Goal: Information Seeking & Learning: Learn about a topic

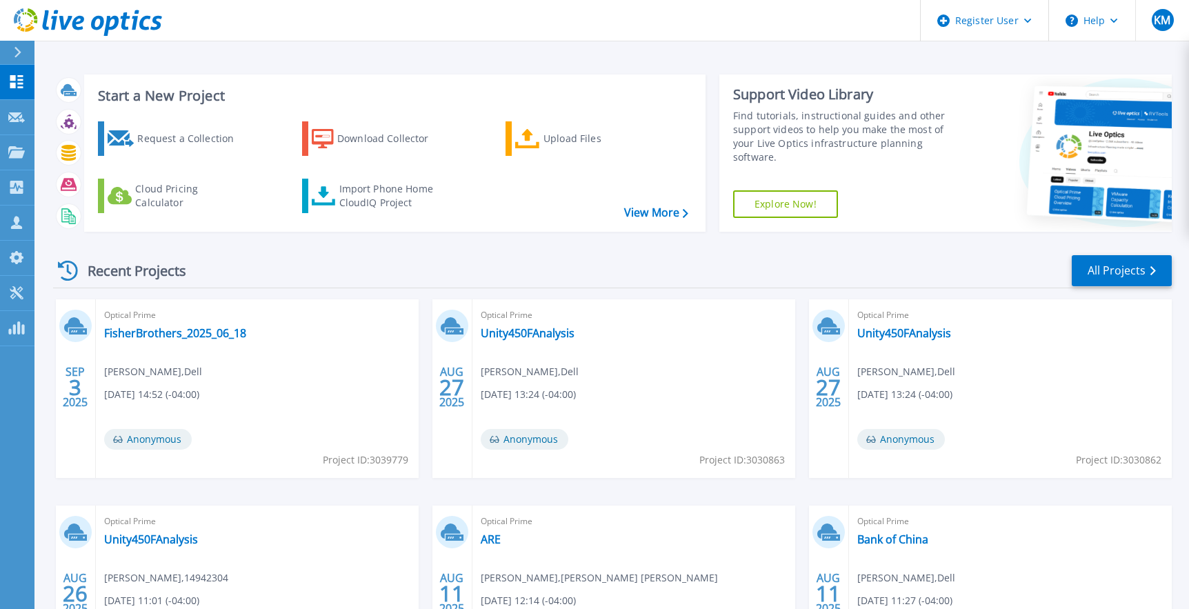
click at [313, 259] on div "Recent Projects All Projects" at bounding box center [612, 271] width 1119 height 34
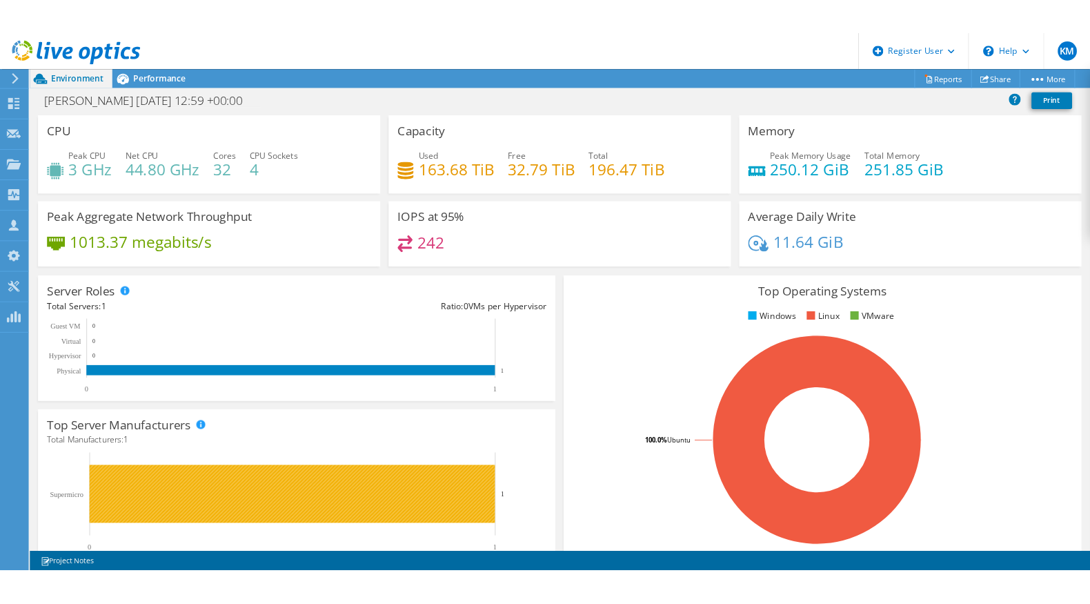
scroll to position [138, 0]
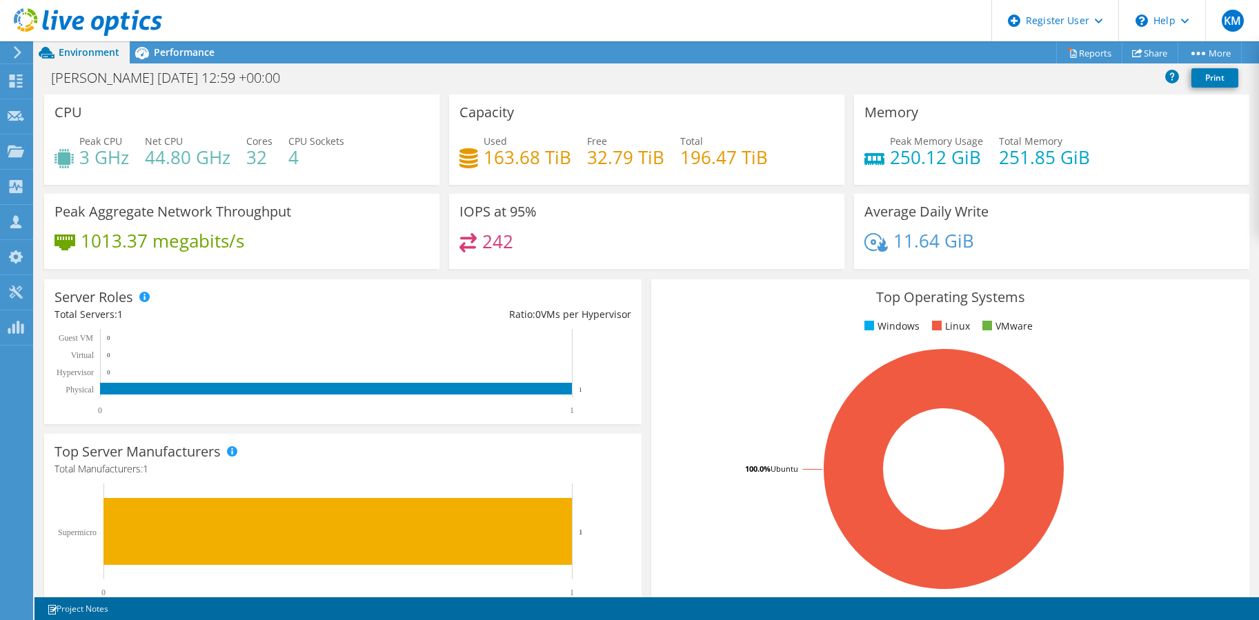
click at [39, 150] on section "CPU Peak CPU 3 GHz Net CPU 44.80 GHz Cores 32 CPU Sockets 4 Capacity Used 163.6…" at bounding box center [646, 497] width 1225 height 804
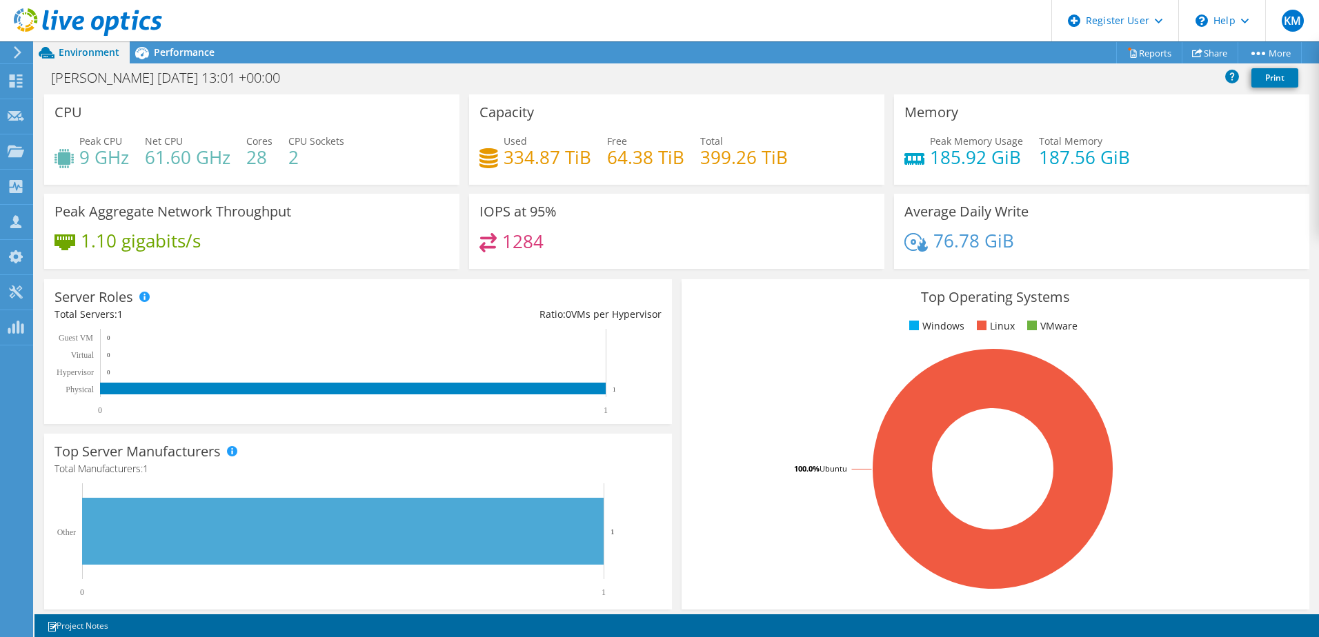
drag, startPoint x: 810, startPoint y: 83, endPoint x: 816, endPoint y: 133, distance: 50.7
click at [809, 83] on div "lisa 2025-09-03 13:01 +00:00 Print" at bounding box center [676, 78] width 1285 height 26
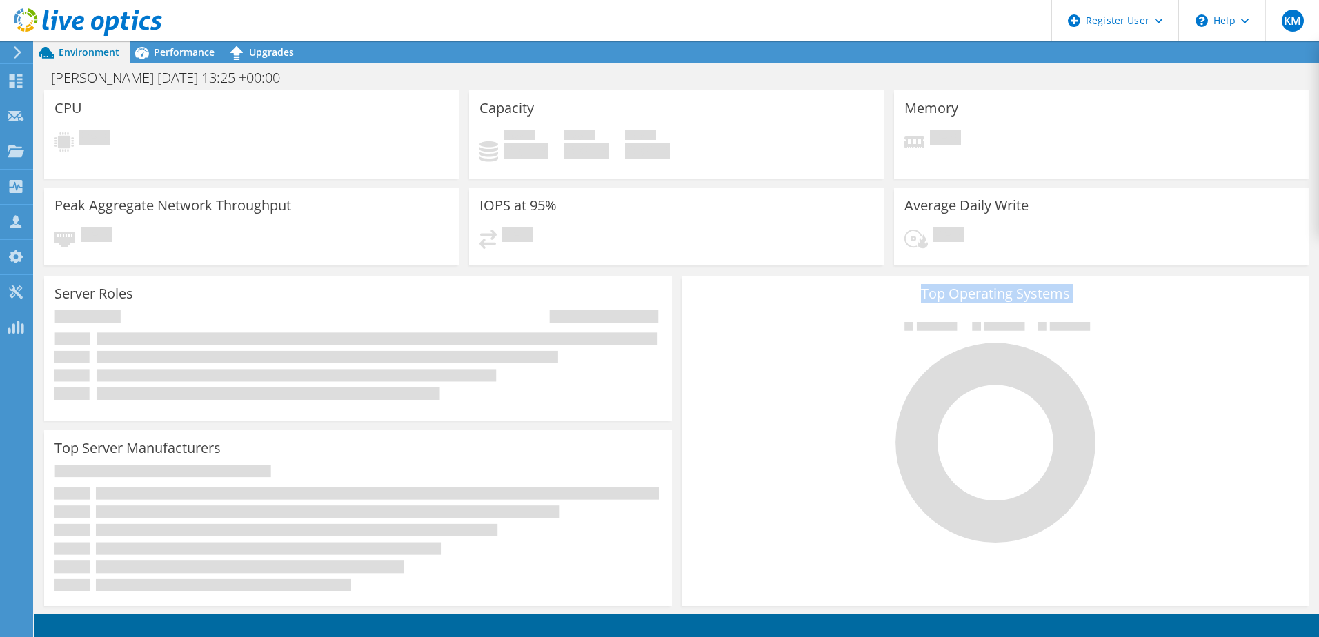
drag, startPoint x: 909, startPoint y: 326, endPoint x: 1001, endPoint y: 327, distance: 91.8
click at [1000, 334] on div "Top Operating Systems Windows Linux VMware" at bounding box center [996, 441] width 628 height 330
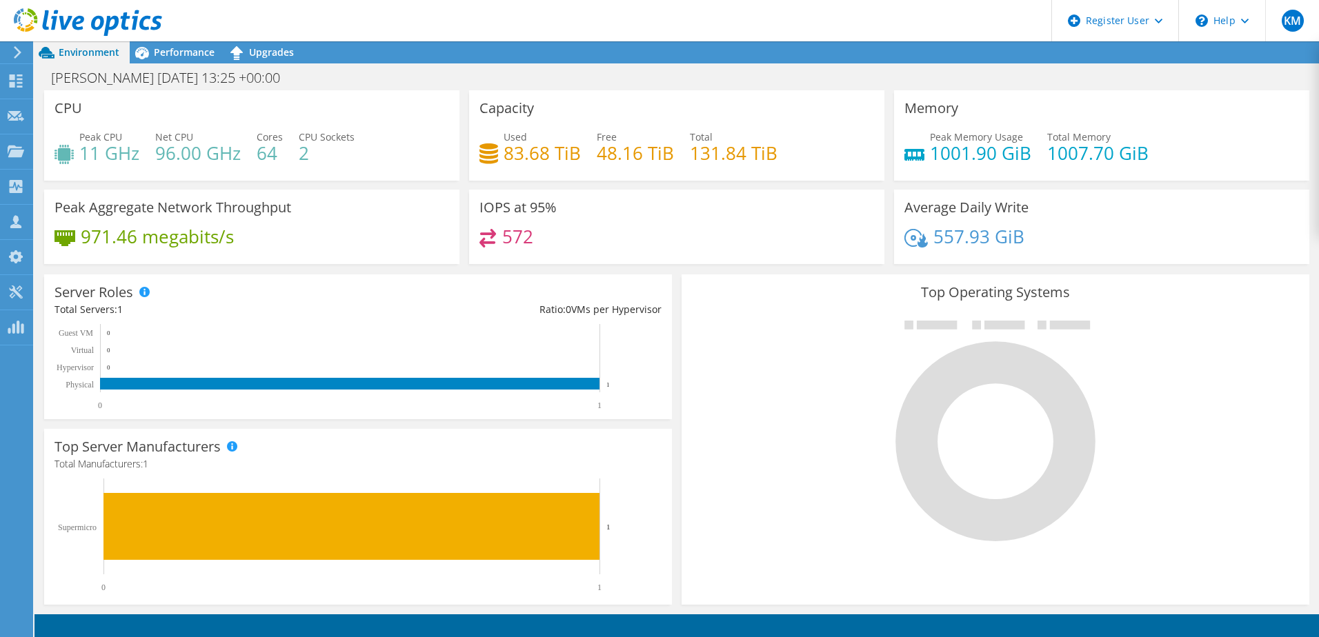
click at [636, 251] on div "572" at bounding box center [677, 244] width 395 height 30
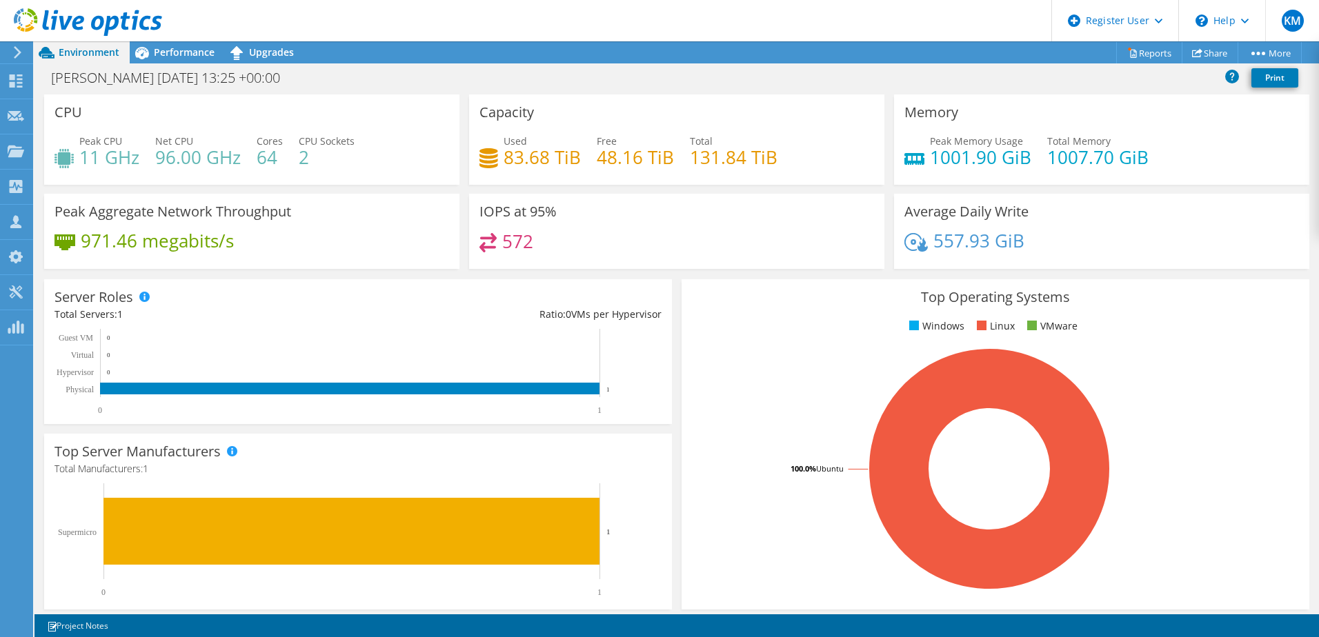
click at [936, 93] on div "milhouse 2025-09-03 13:25 +00:00 Print" at bounding box center [676, 80] width 1285 height 30
drag, startPoint x: 800, startPoint y: 159, endPoint x: 684, endPoint y: 163, distance: 115.3
click at [684, 163] on div "Used 83.68 TiB Free 48.16 TiB Total 131.84 TiB" at bounding box center [677, 156] width 395 height 45
drag, startPoint x: 684, startPoint y: 163, endPoint x: 791, endPoint y: 168, distance: 106.4
click at [791, 172] on div "Used 83.68 TiB Free 48.16 TiB Total 131.84 TiB" at bounding box center [677, 156] width 395 height 45
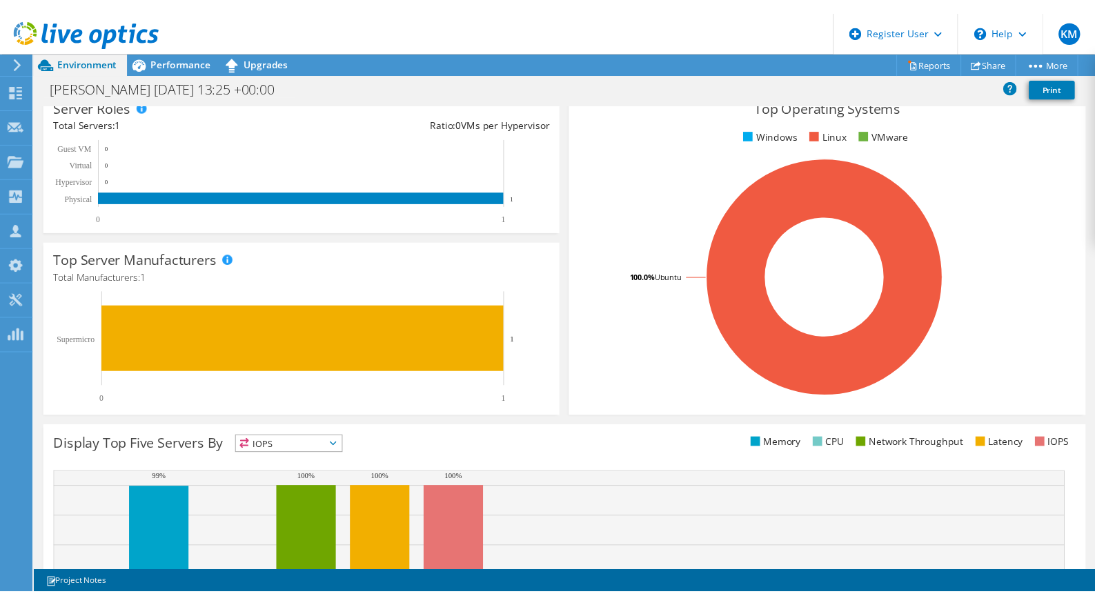
scroll to position [276, 0]
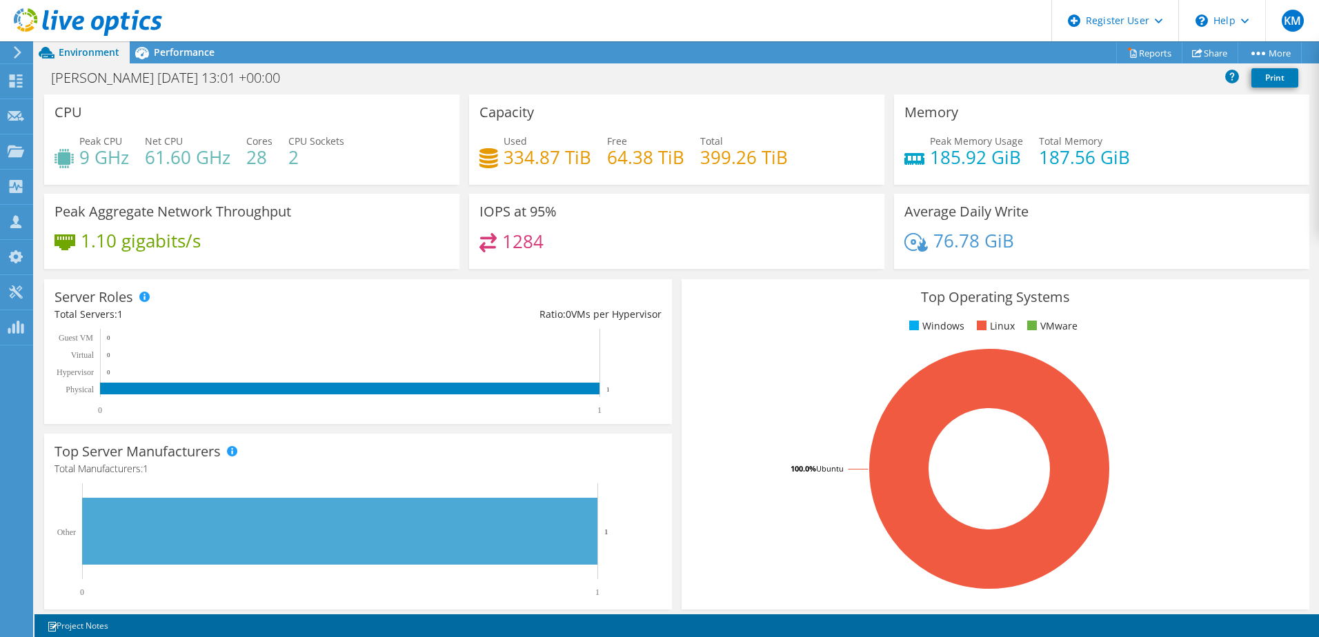
click at [486, 364] on rect at bounding box center [352, 372] width 595 height 86
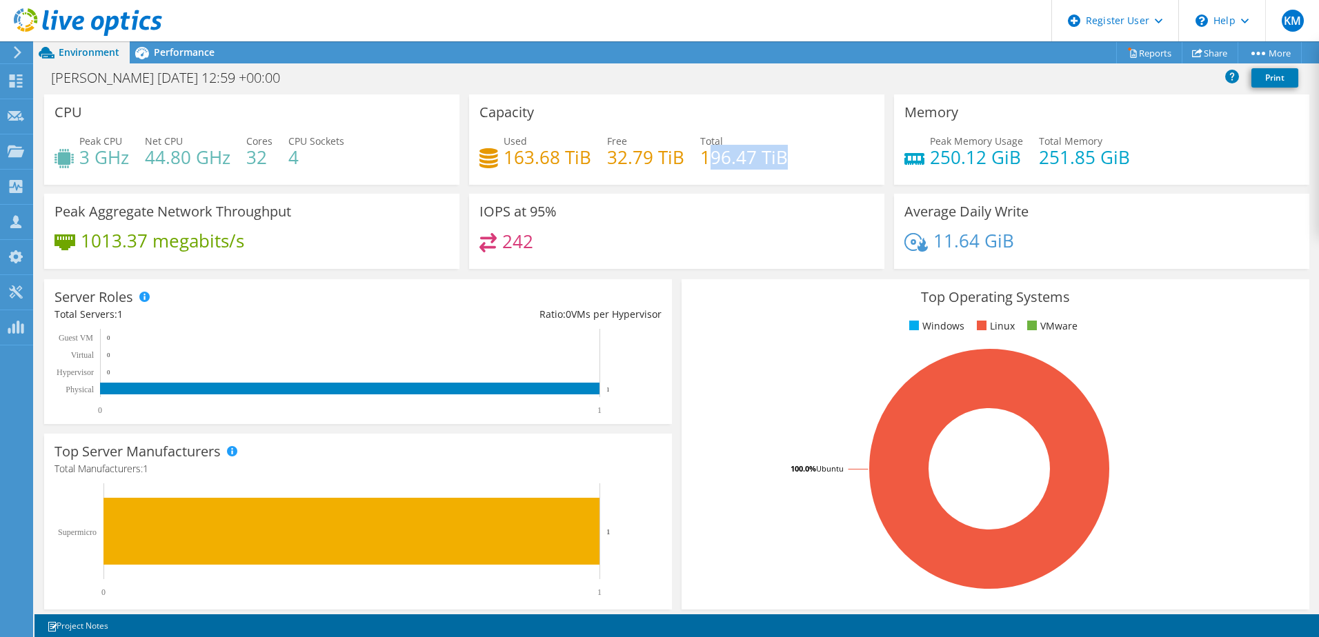
drag, startPoint x: 793, startPoint y: 163, endPoint x: 704, endPoint y: 162, distance: 89.7
click at [704, 162] on div "Used 163.68 TiB Free 32.79 TiB Total 196.47 TiB" at bounding box center [677, 156] width 395 height 45
drag, startPoint x: 704, startPoint y: 162, endPoint x: 740, endPoint y: 189, distance: 44.8
click at [738, 189] on div "Capacity Used 163.68 TiB Free 32.79 TiB Total 196.47 TiB" at bounding box center [676, 144] width 425 height 99
drag, startPoint x: 795, startPoint y: 157, endPoint x: 691, endPoint y: 157, distance: 104.2
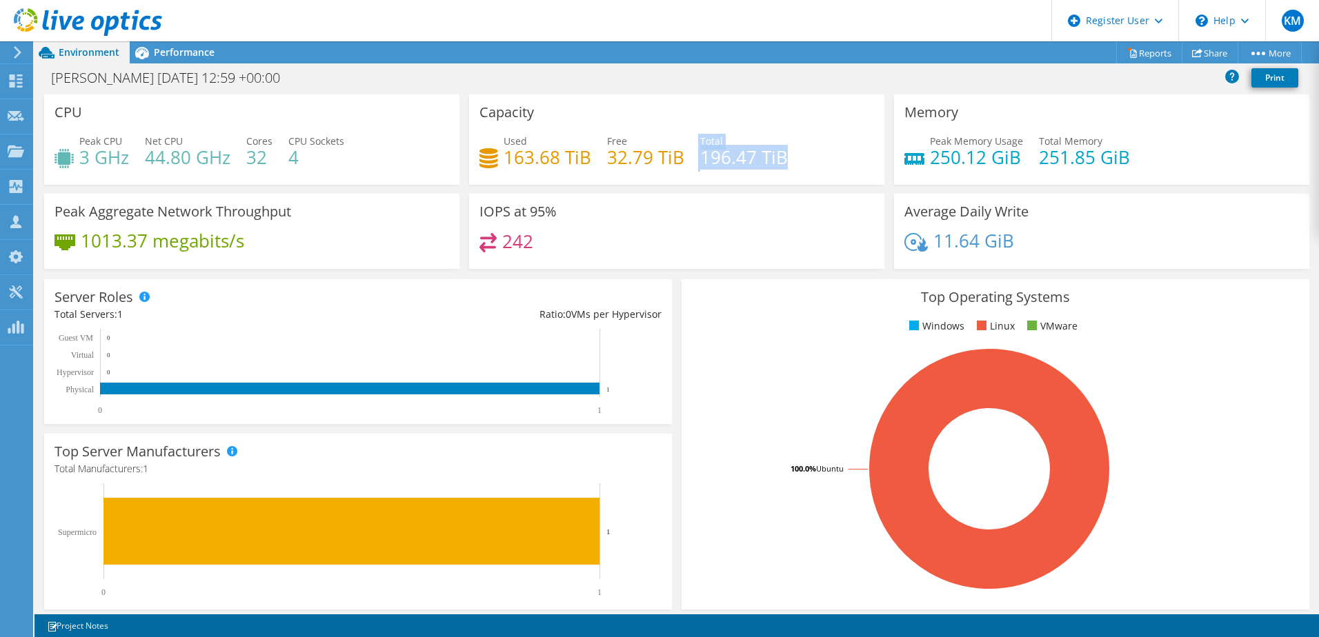
click at [691, 157] on div "Used 163.68 TiB Free 32.79 TiB Total 196.47 TiB" at bounding box center [677, 156] width 395 height 45
drag, startPoint x: 691, startPoint y: 157, endPoint x: 732, endPoint y: 179, distance: 46.9
click at [731, 179] on div "Capacity Used 163.68 TiB Free 32.79 TiB Total 196.47 TiB" at bounding box center [676, 140] width 415 height 90
drag, startPoint x: 791, startPoint y: 156, endPoint x: 703, endPoint y: 162, distance: 87.8
click at [703, 162] on div "Used 163.68 TiB Free 32.79 TiB Total 196.47 TiB" at bounding box center [677, 156] width 395 height 45
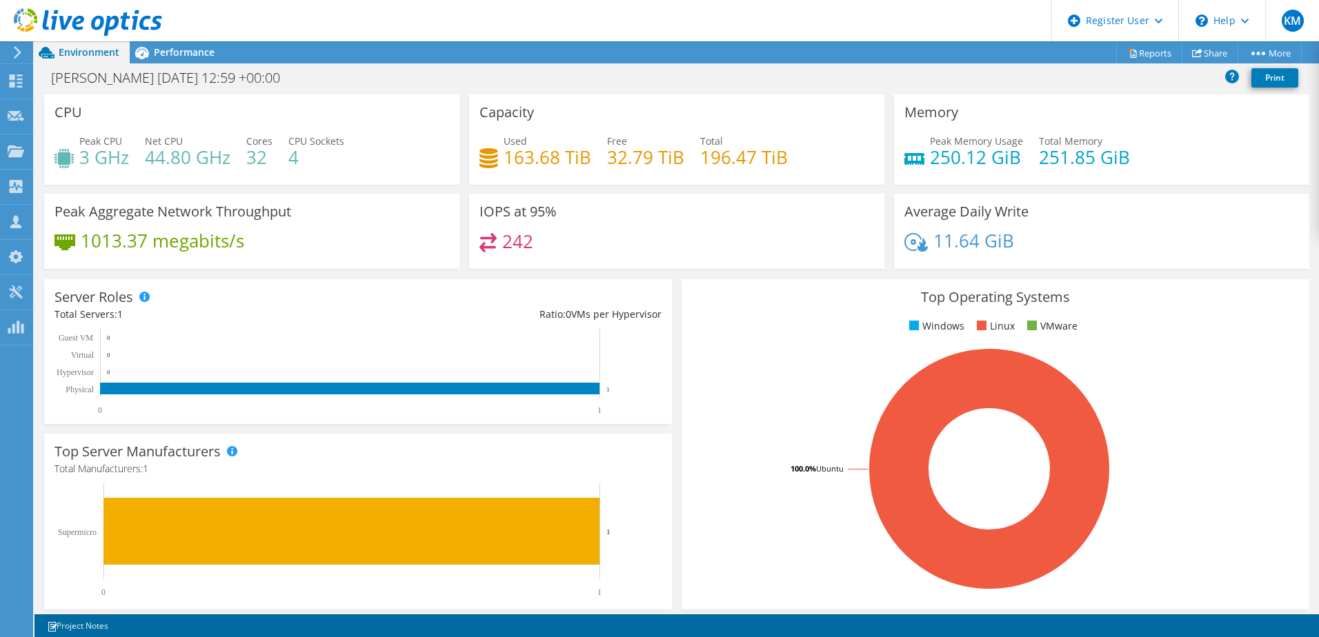
drag, startPoint x: 703, startPoint y: 162, endPoint x: 726, endPoint y: 172, distance: 25.6
click at [731, 172] on div "Used 163.68 TiB Free 32.79 TiB Total 196.47 TiB" at bounding box center [677, 156] width 395 height 45
click at [744, 159] on h4 "196.47 TiB" at bounding box center [744, 157] width 88 height 15
drag, startPoint x: 755, startPoint y: 161, endPoint x: 695, endPoint y: 162, distance: 60.7
click at [695, 162] on div "Used 163.68 TiB Free 32.79 TiB Total 196.47 TiB" at bounding box center [677, 156] width 395 height 45
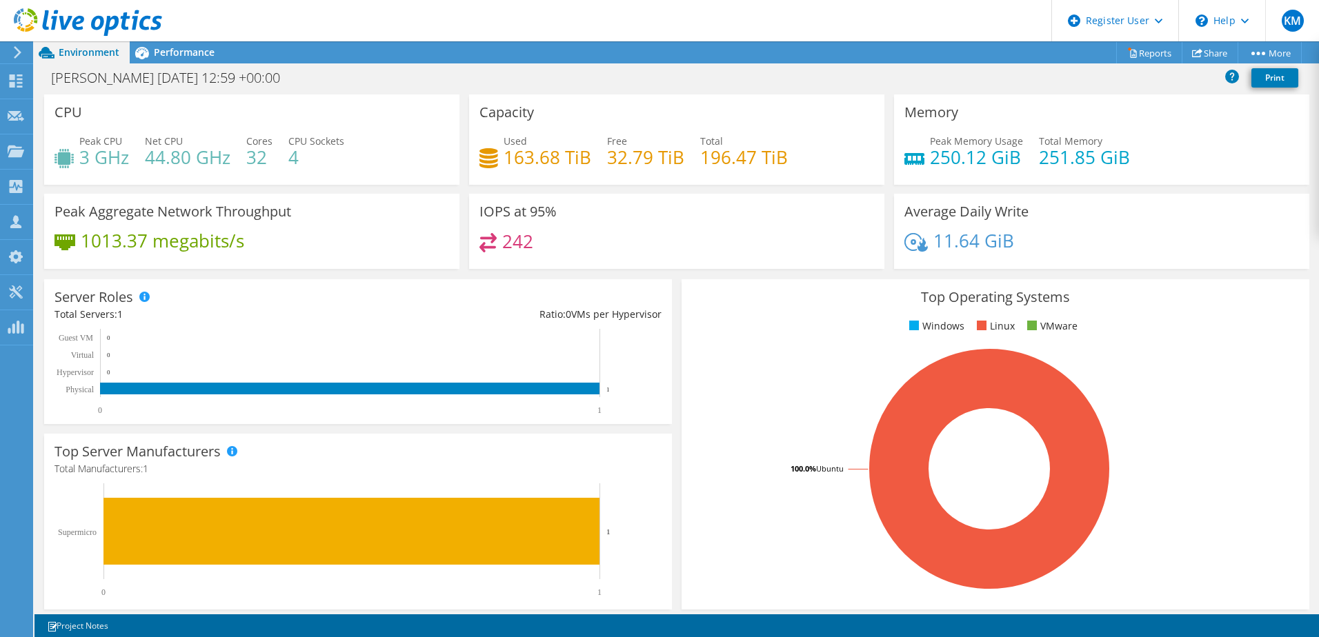
drag, startPoint x: 695, startPoint y: 162, endPoint x: 729, endPoint y: 171, distance: 35.6
click at [729, 171] on div "Used 163.68 TiB Free 32.79 TiB Total 196.47 TiB" at bounding box center [677, 156] width 395 height 45
click at [808, 103] on div "Capacity Used 163.68 TiB Free 32.79 TiB Total 196.47 TiB" at bounding box center [676, 140] width 415 height 90
